Goal: Task Accomplishment & Management: Complete application form

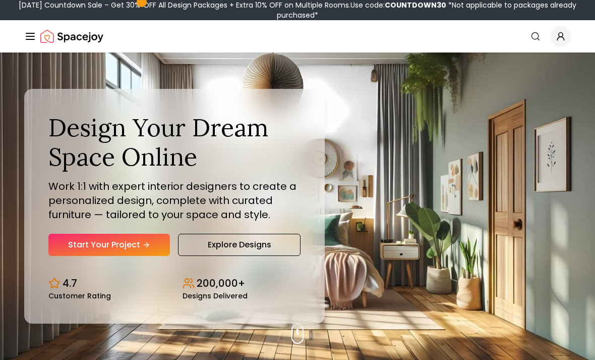
click at [117, 255] on link "Start Your Project" at bounding box center [109, 245] width 122 height 22
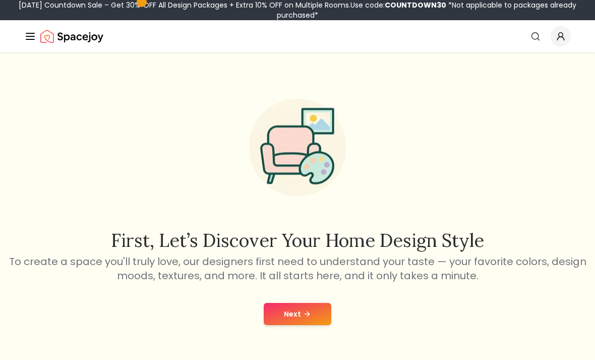
click at [309, 312] on icon at bounding box center [307, 314] width 8 height 8
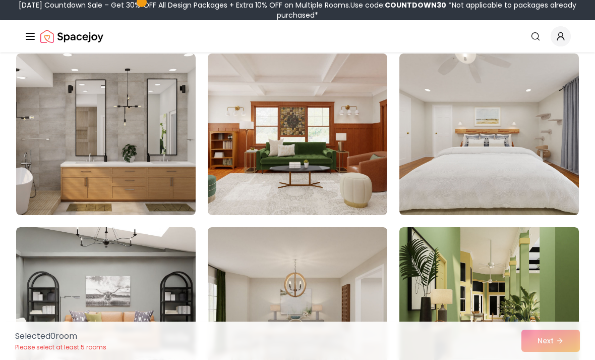
scroll to position [952, 0]
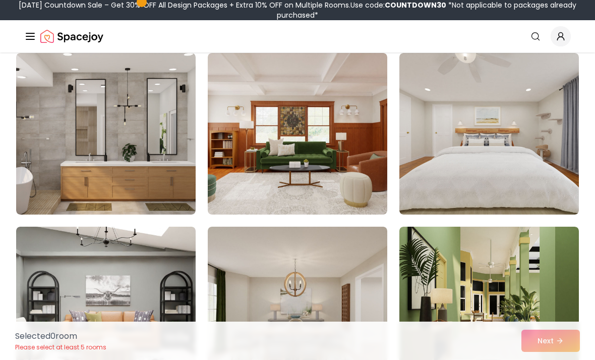
click at [136, 147] on img at bounding box center [106, 133] width 180 height 161
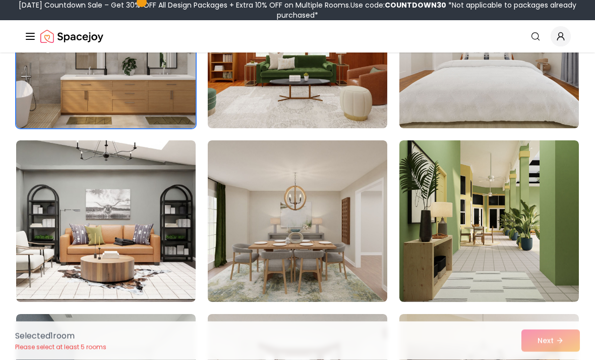
scroll to position [1038, 0]
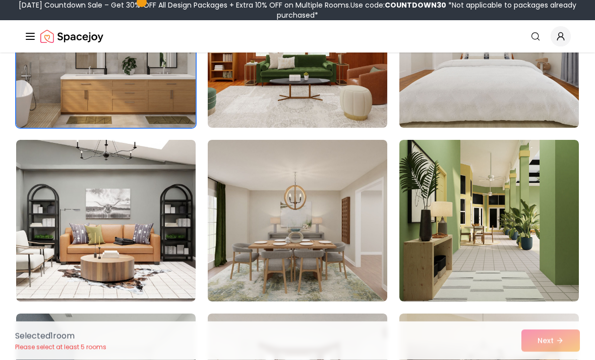
click at [505, 260] on img at bounding box center [490, 220] width 180 height 161
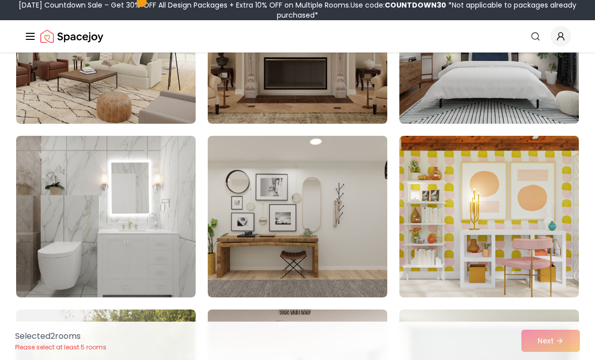
scroll to position [2085, 0]
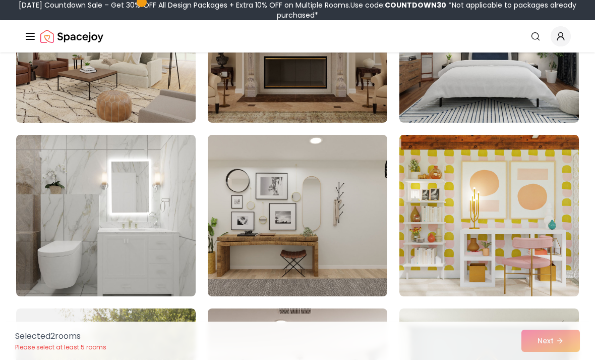
click at [163, 259] on img at bounding box center [106, 215] width 180 height 161
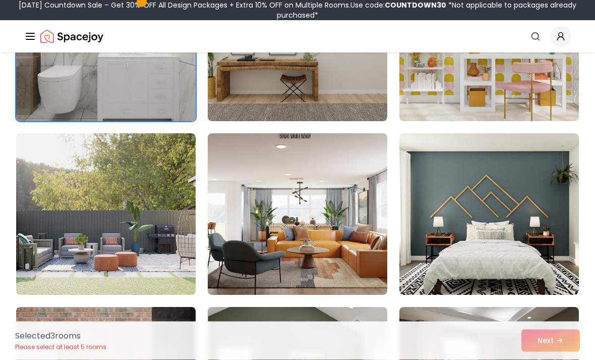
scroll to position [2264, 0]
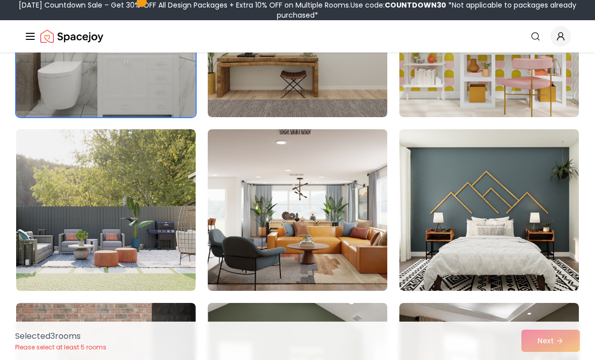
click at [515, 194] on img at bounding box center [490, 209] width 180 height 161
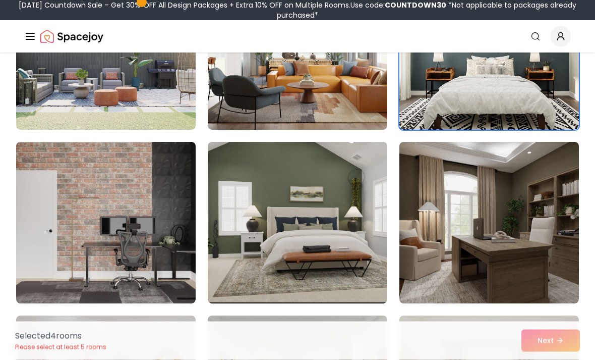
scroll to position [2425, 0]
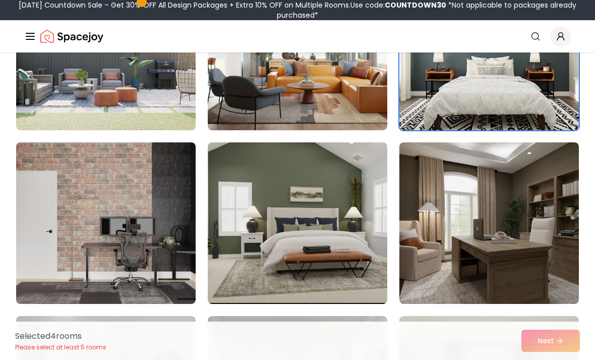
click at [514, 230] on img at bounding box center [490, 222] width 180 height 161
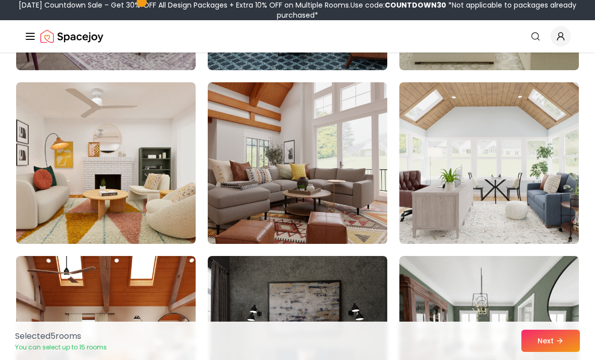
scroll to position [2840, 0]
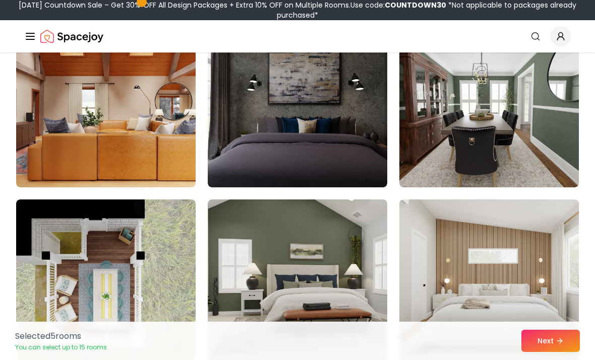
click at [318, 131] on img at bounding box center [298, 106] width 180 height 161
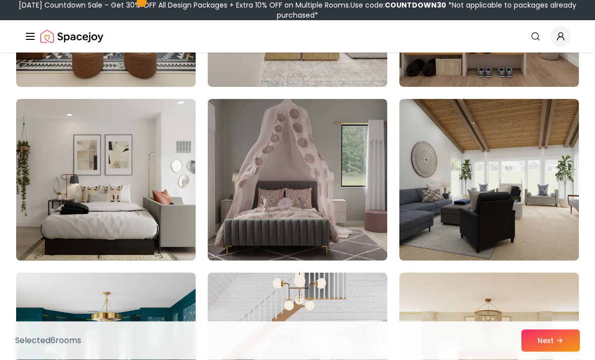
scroll to position [4378, 0]
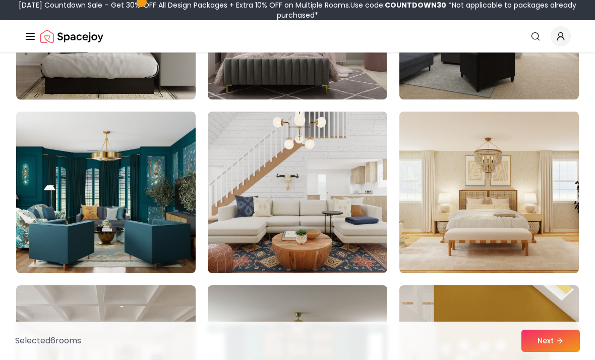
click at [144, 223] on img at bounding box center [106, 192] width 180 height 161
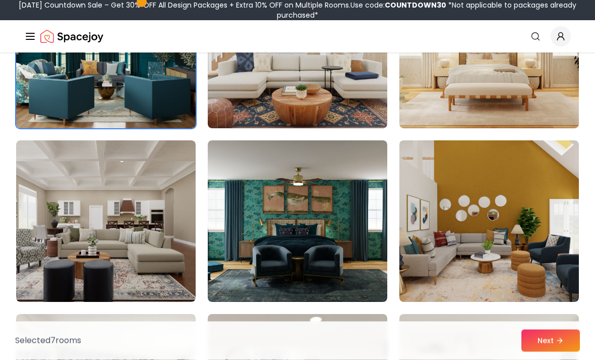
scroll to position [4683, 0]
click at [343, 222] on img at bounding box center [298, 220] width 180 height 161
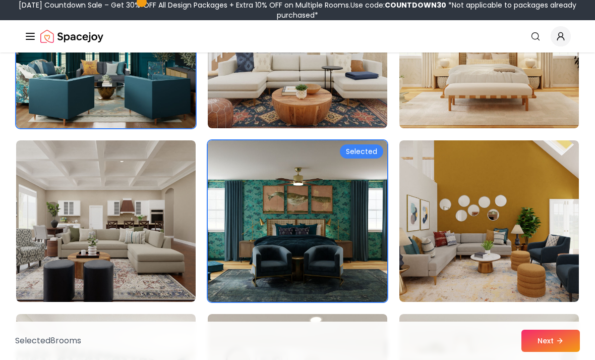
click at [335, 216] on img at bounding box center [298, 220] width 180 height 161
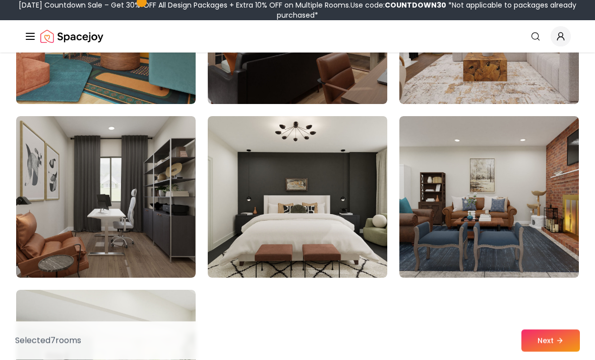
scroll to position [5576, 0]
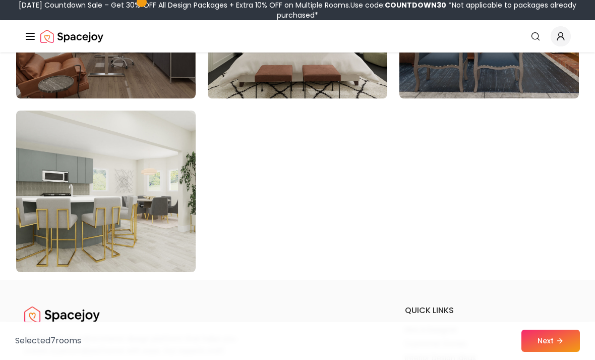
click at [148, 218] on img at bounding box center [106, 191] width 180 height 161
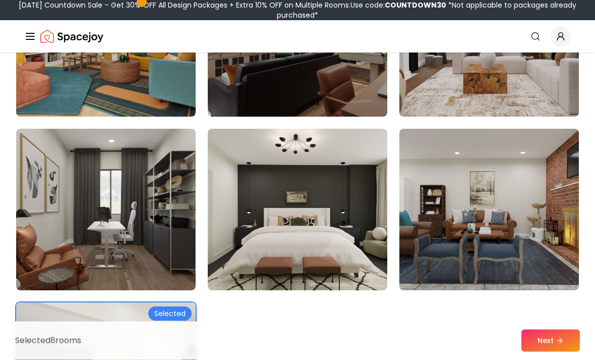
click at [556, 339] on button "Next" at bounding box center [551, 340] width 59 height 22
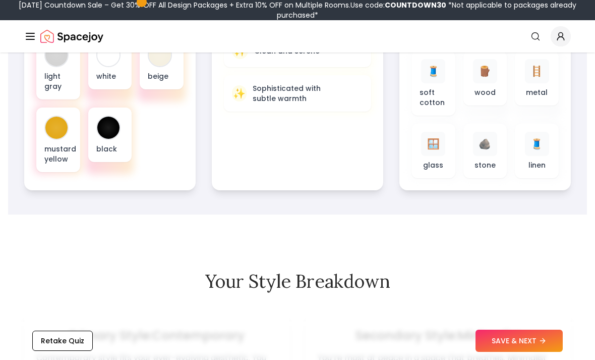
scroll to position [475, 0]
